Goal: Information Seeking & Learning: Understand process/instructions

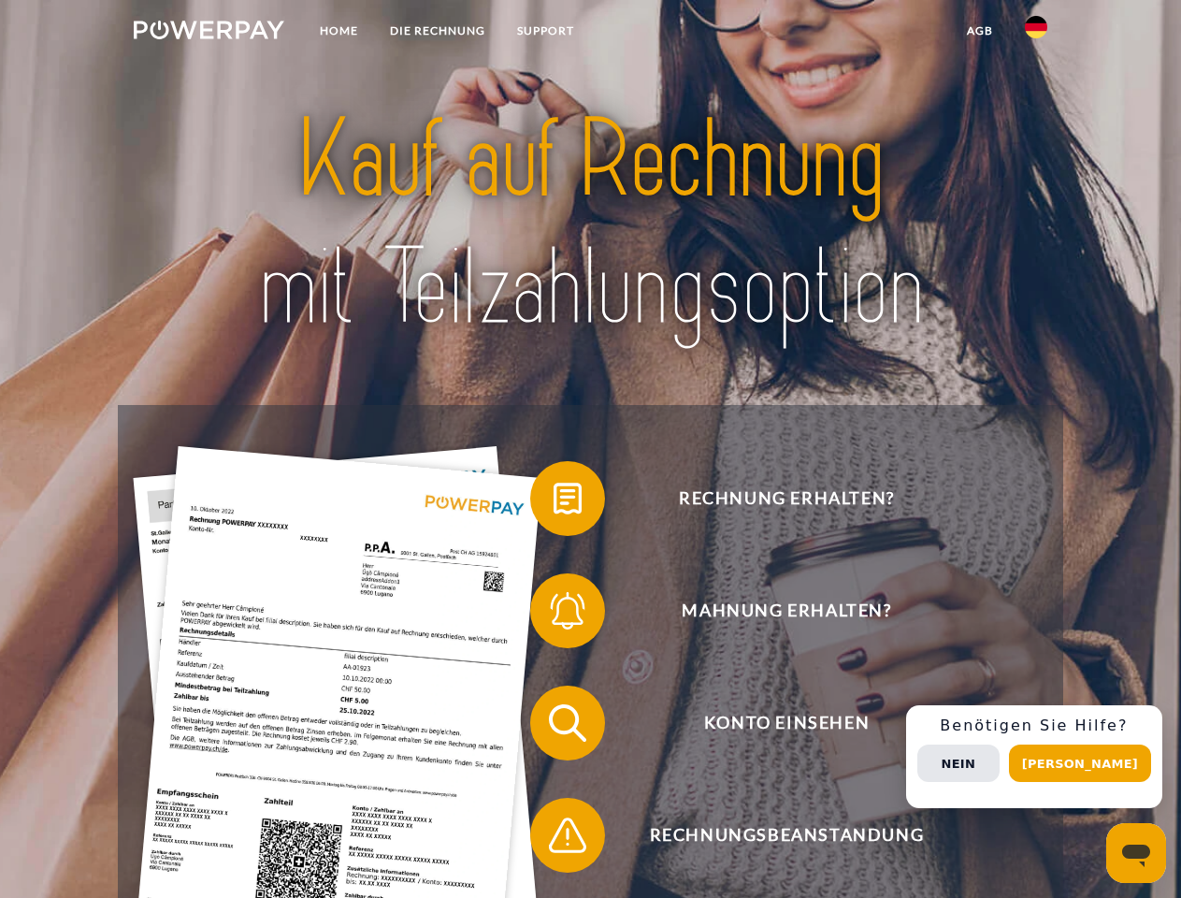
click at [209, 33] on img at bounding box center [209, 30] width 151 height 19
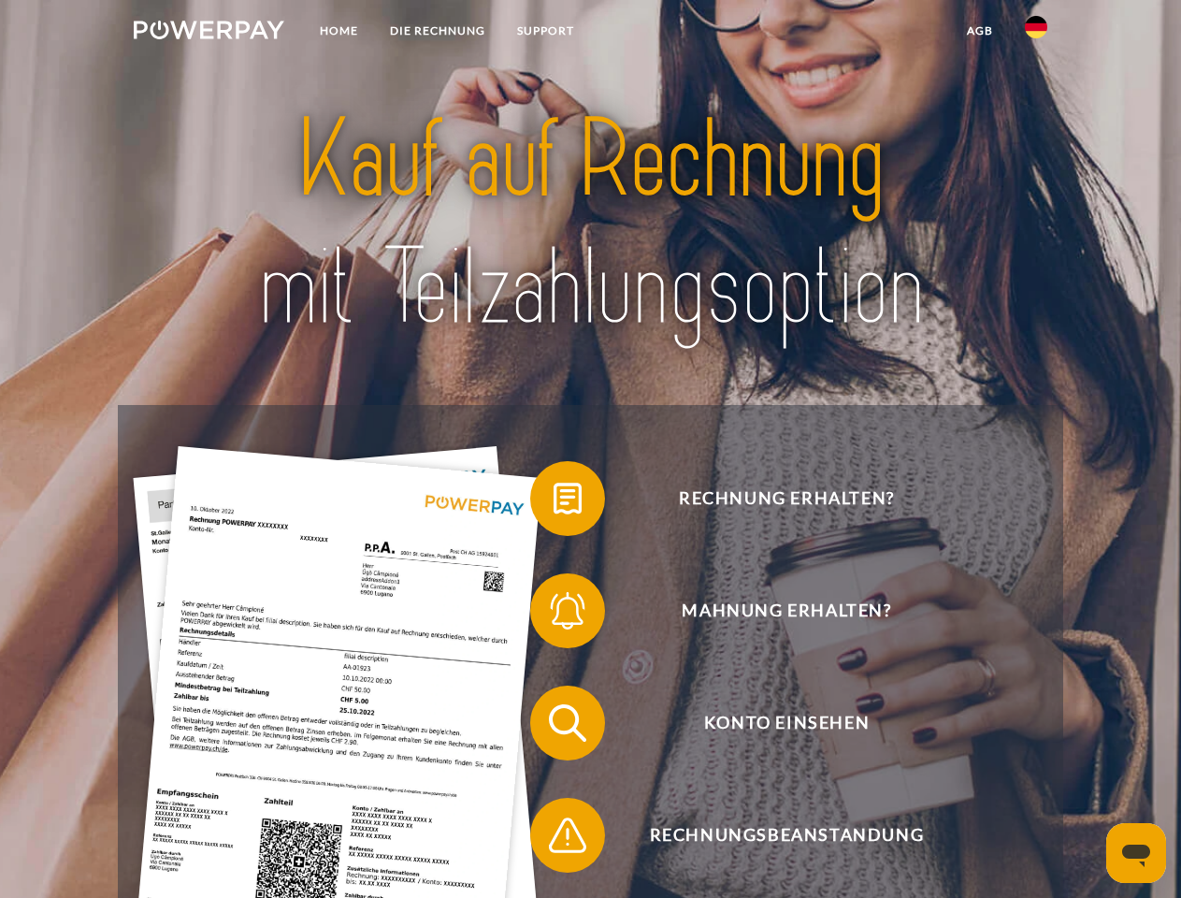
click at [1036, 33] on img at bounding box center [1036, 27] width 22 height 22
click at [979, 31] on link "agb" at bounding box center [980, 31] width 58 height 34
click at [554, 502] on span at bounding box center [540, 499] width 94 height 94
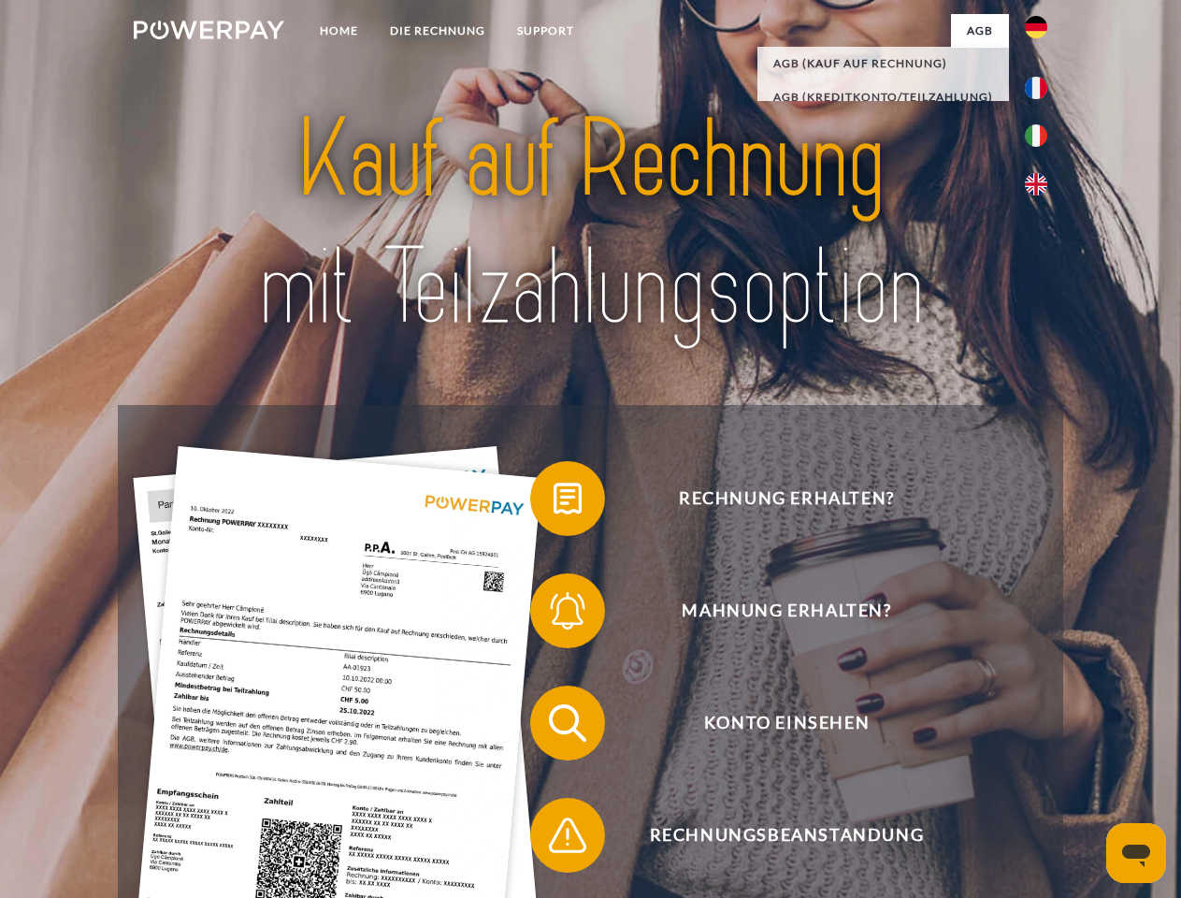
click at [554, 614] on span at bounding box center [540, 611] width 94 height 94
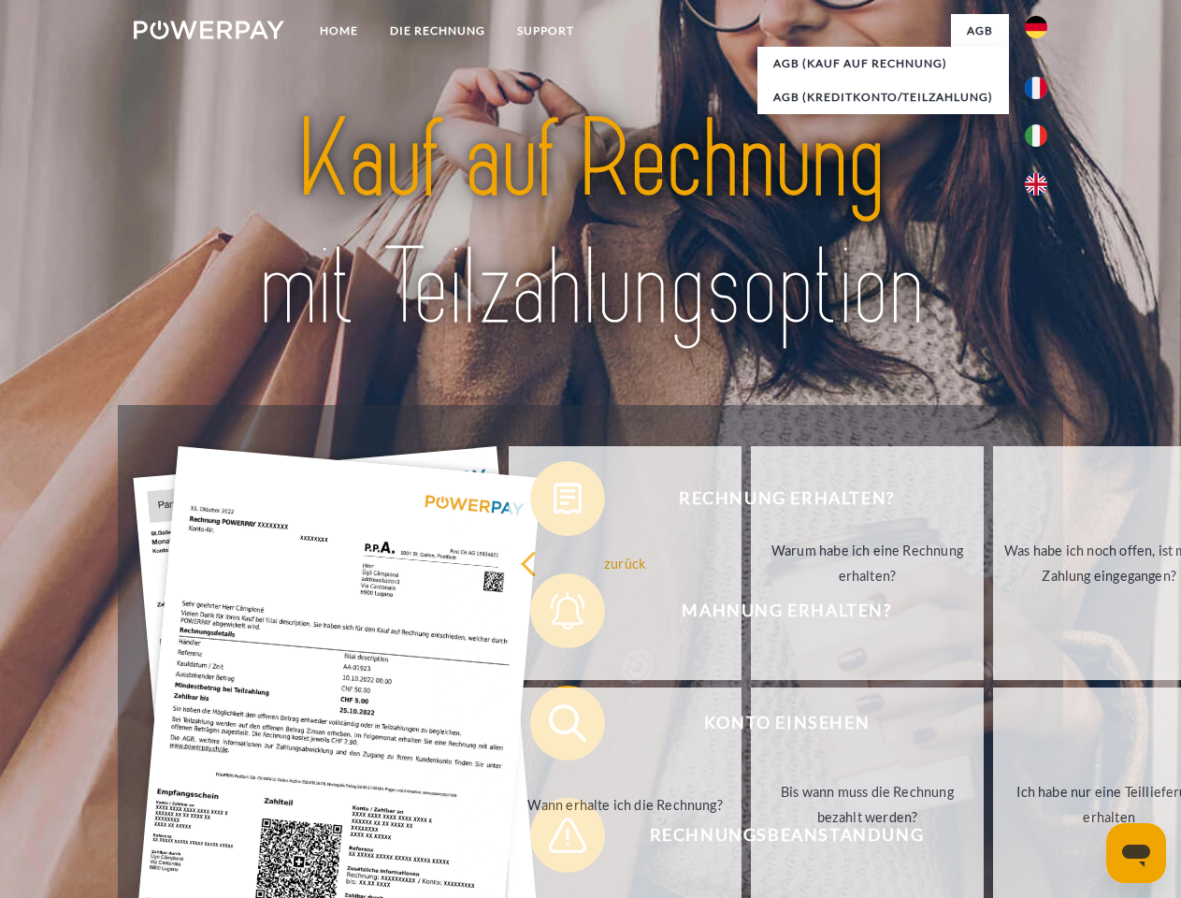
click at [751, 727] on link "Bis wann muss die Rechnung bezahlt werden?" at bounding box center [867, 804] width 233 height 234
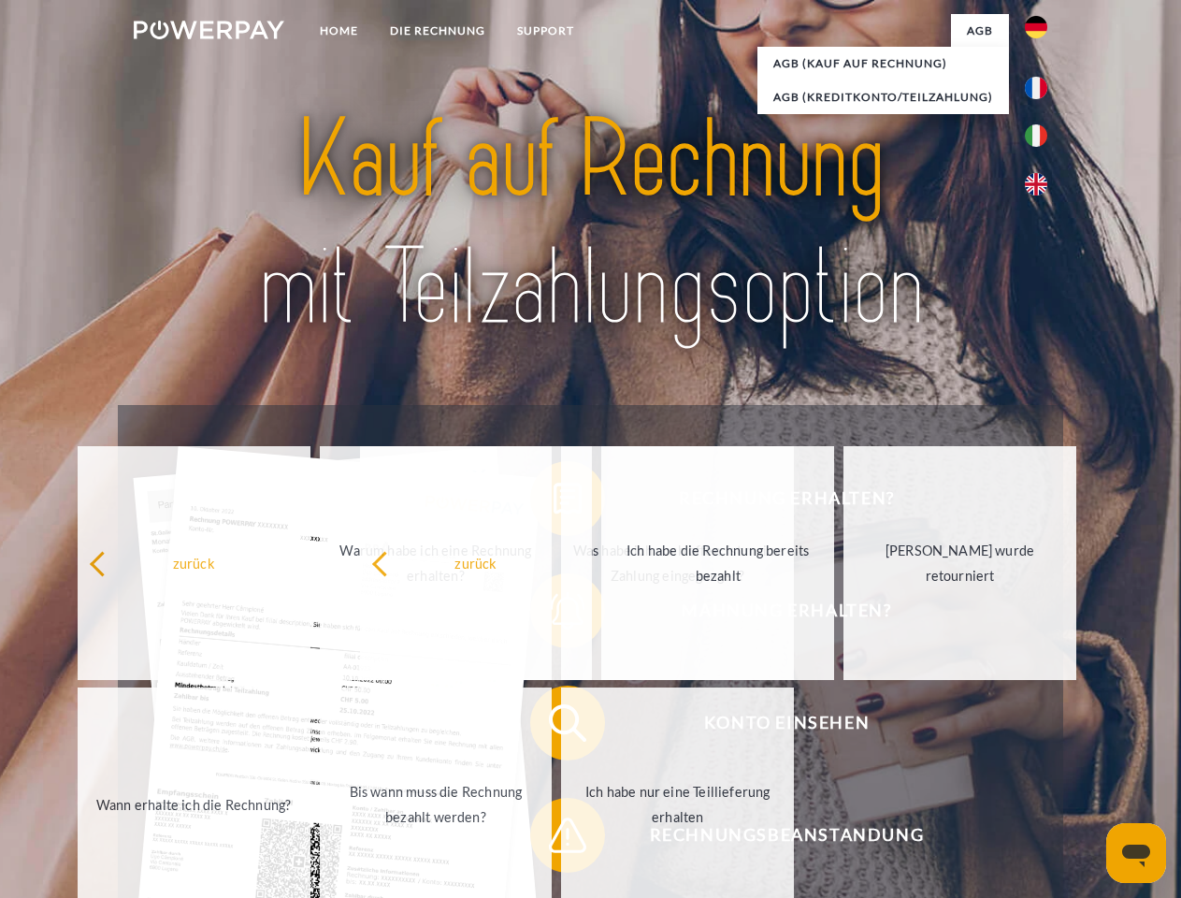
click at [554, 839] on span at bounding box center [540, 835] width 94 height 94
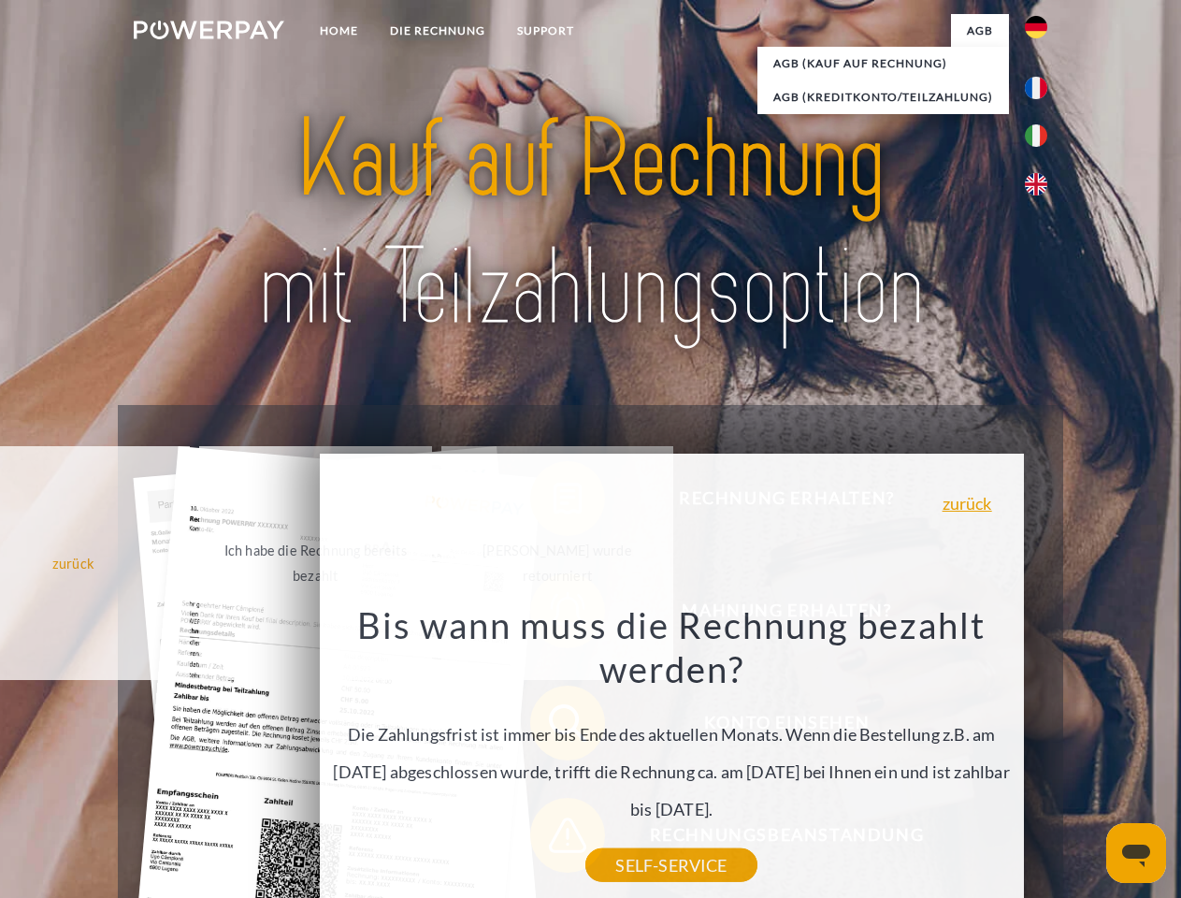
click at [1041, 757] on div "Rechnung erhalten? Mahnung erhalten? Konto einsehen" at bounding box center [590, 779] width 945 height 748
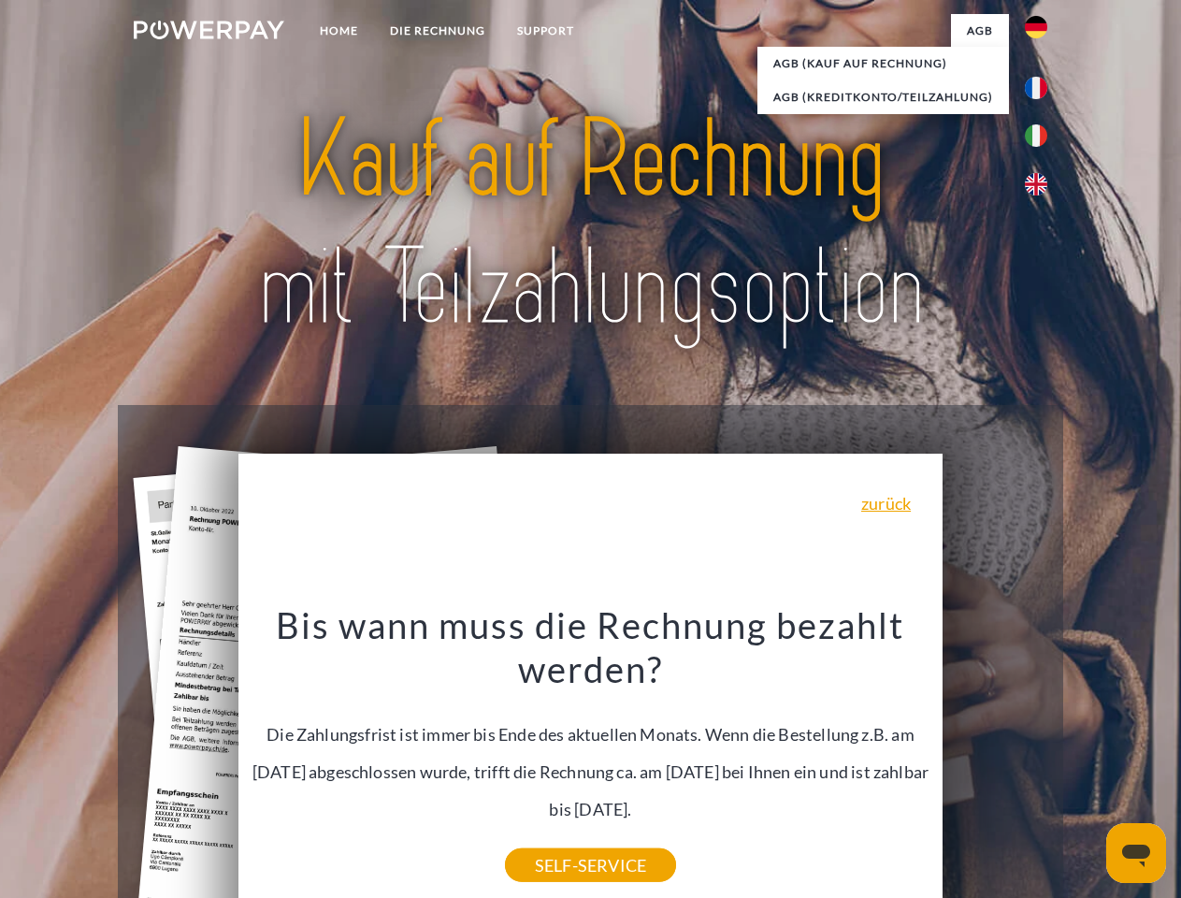
click at [995, 760] on span "Konto einsehen" at bounding box center [786, 723] width 458 height 75
click at [1087, 763] on header "Home DIE RECHNUNG SUPPORT" at bounding box center [590, 646] width 1181 height 1292
